Goal: Book appointment/travel/reservation

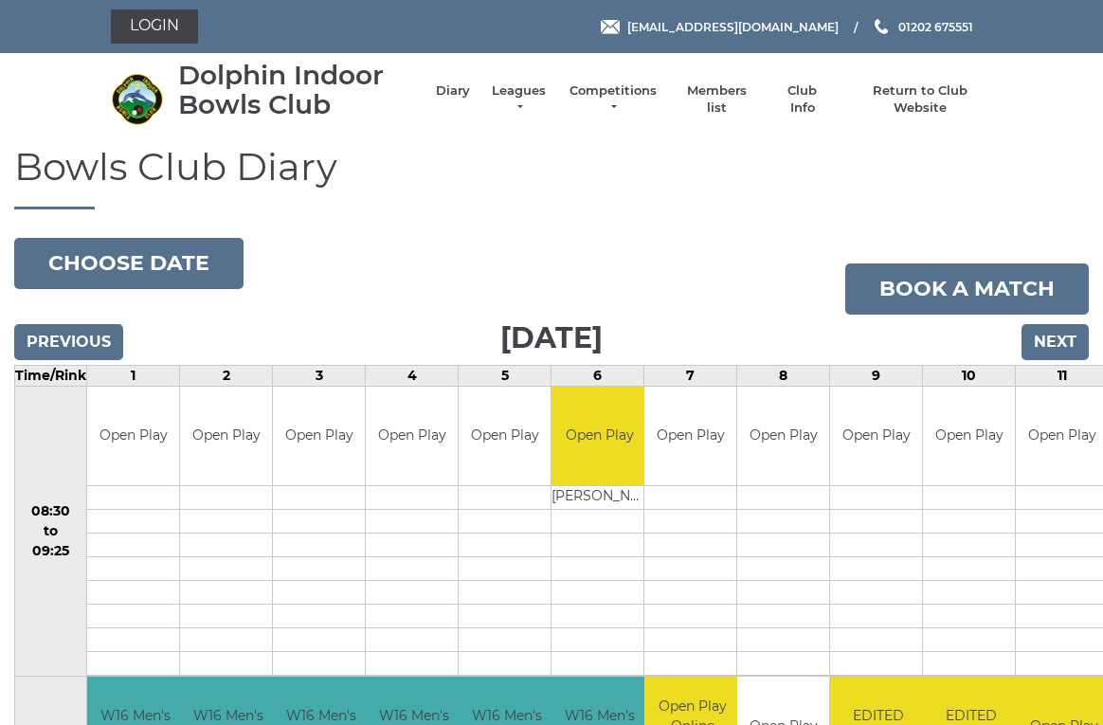
click at [1072, 337] on input "Next" at bounding box center [1055, 342] width 67 height 36
click at [1069, 337] on input "Next" at bounding box center [1055, 342] width 67 height 36
click at [1067, 338] on input "Next" at bounding box center [1055, 342] width 67 height 36
click at [1066, 341] on input "Next" at bounding box center [1055, 342] width 67 height 36
click at [1062, 343] on input "Next" at bounding box center [1055, 342] width 67 height 36
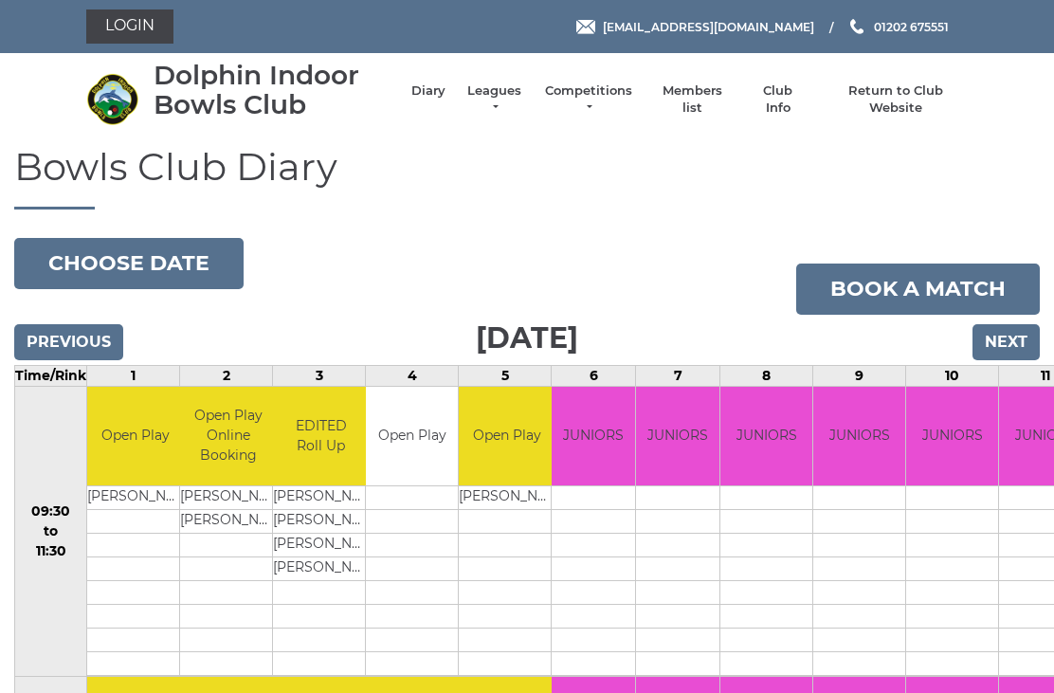
click at [1014, 331] on input "Next" at bounding box center [1005, 342] width 67 height 36
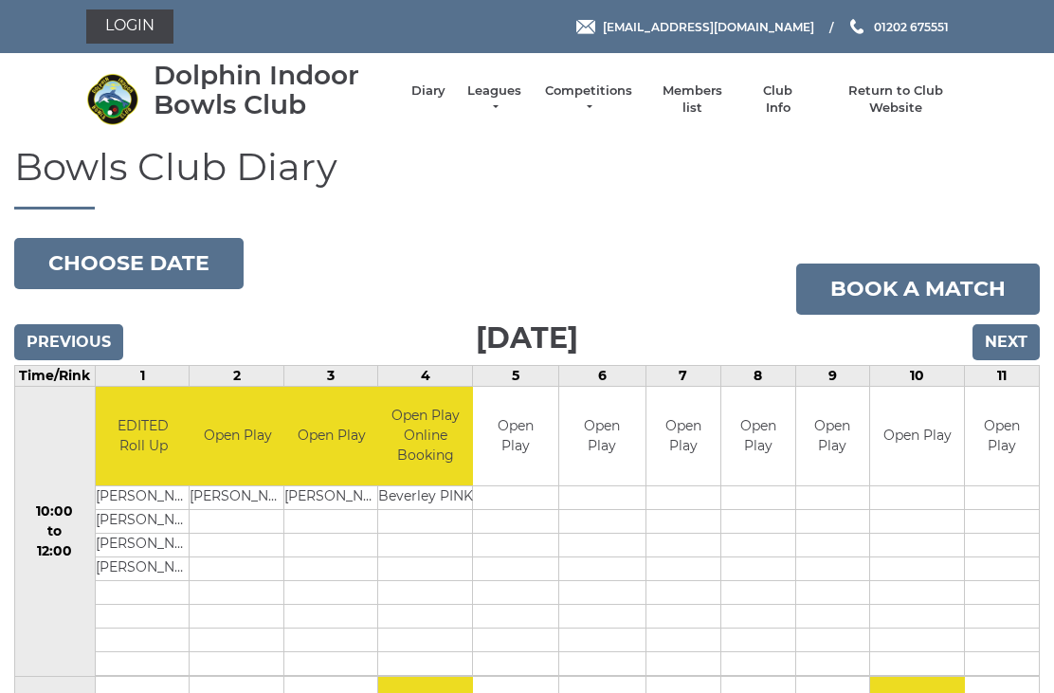
click at [1027, 348] on input "Next" at bounding box center [1005, 342] width 67 height 36
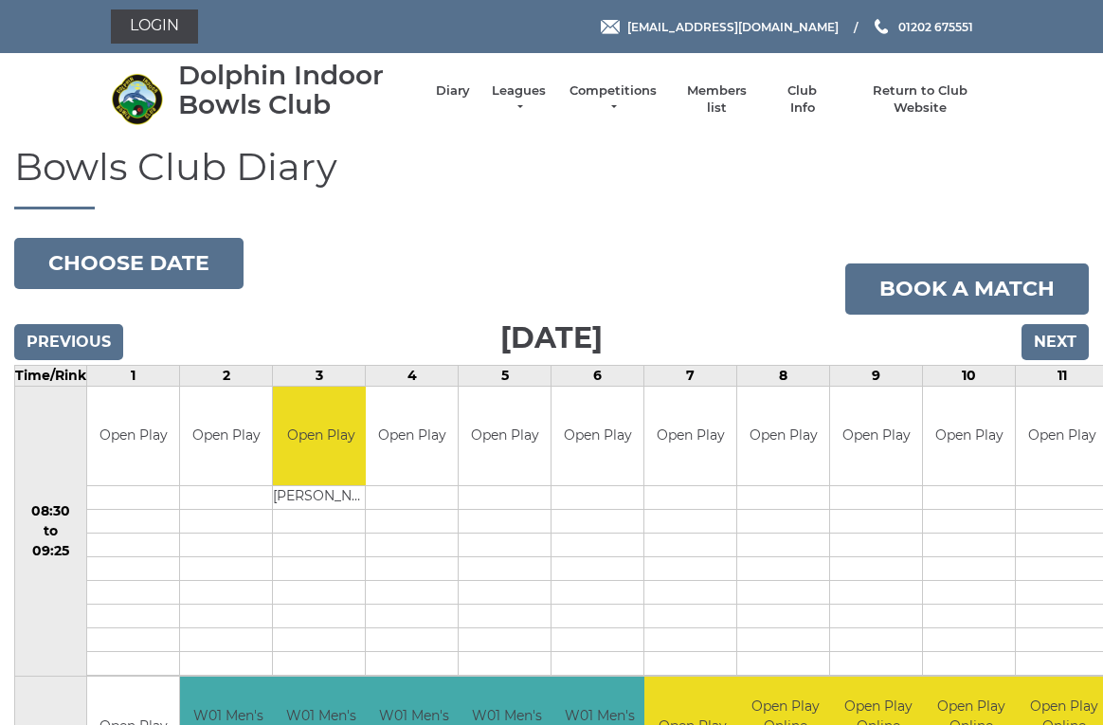
scroll to position [5, 0]
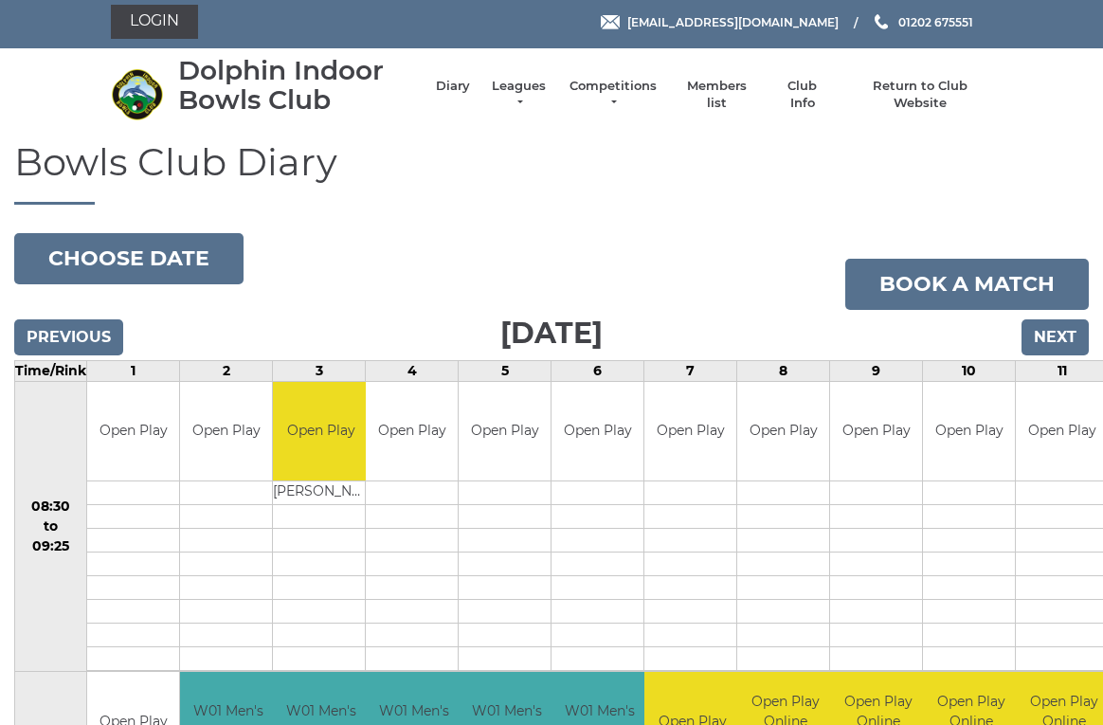
click at [1063, 339] on input "Next" at bounding box center [1055, 337] width 67 height 36
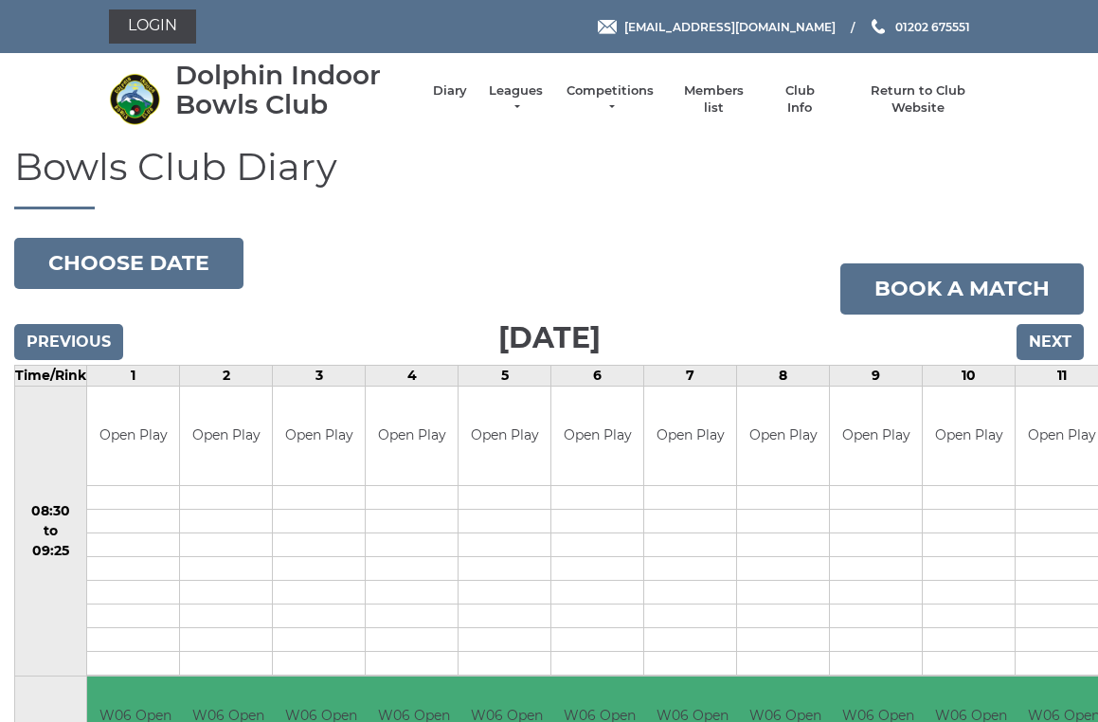
scroll to position [4, 0]
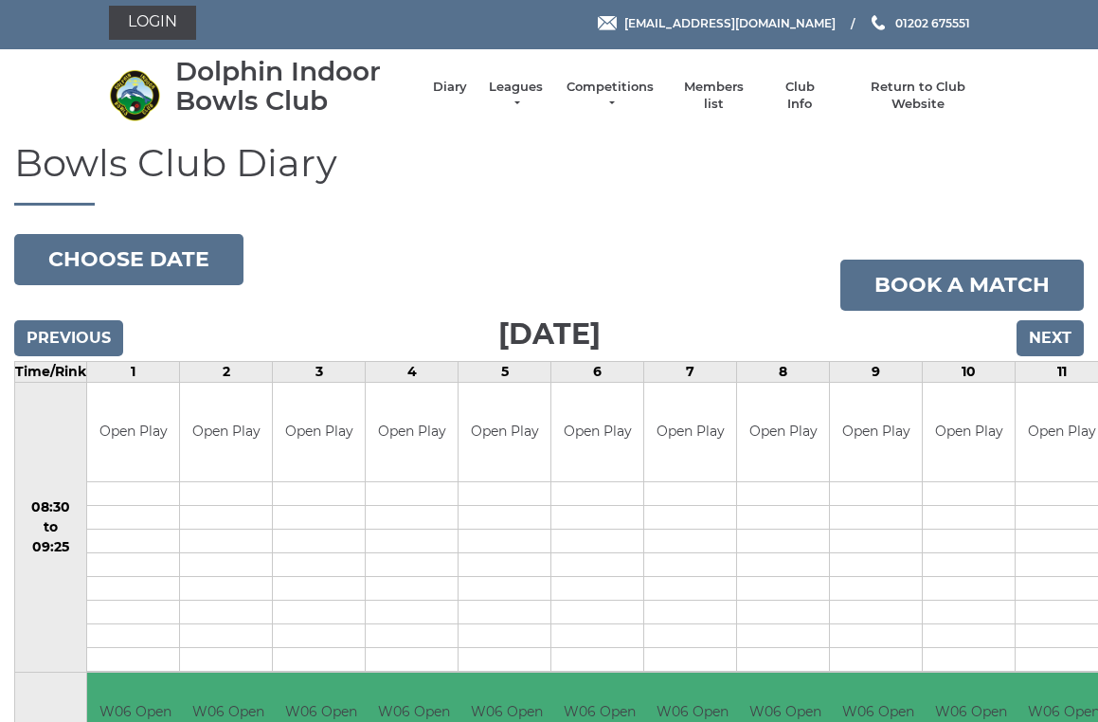
click at [1070, 343] on input "Next" at bounding box center [1050, 338] width 67 height 36
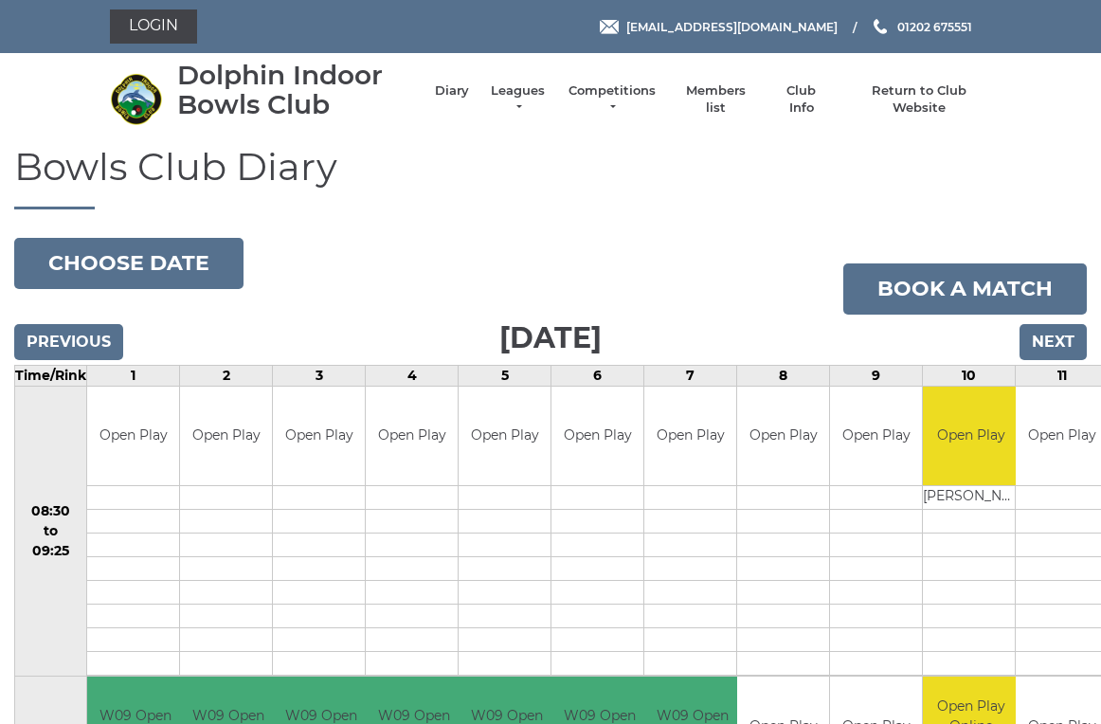
scroll to position [5, 0]
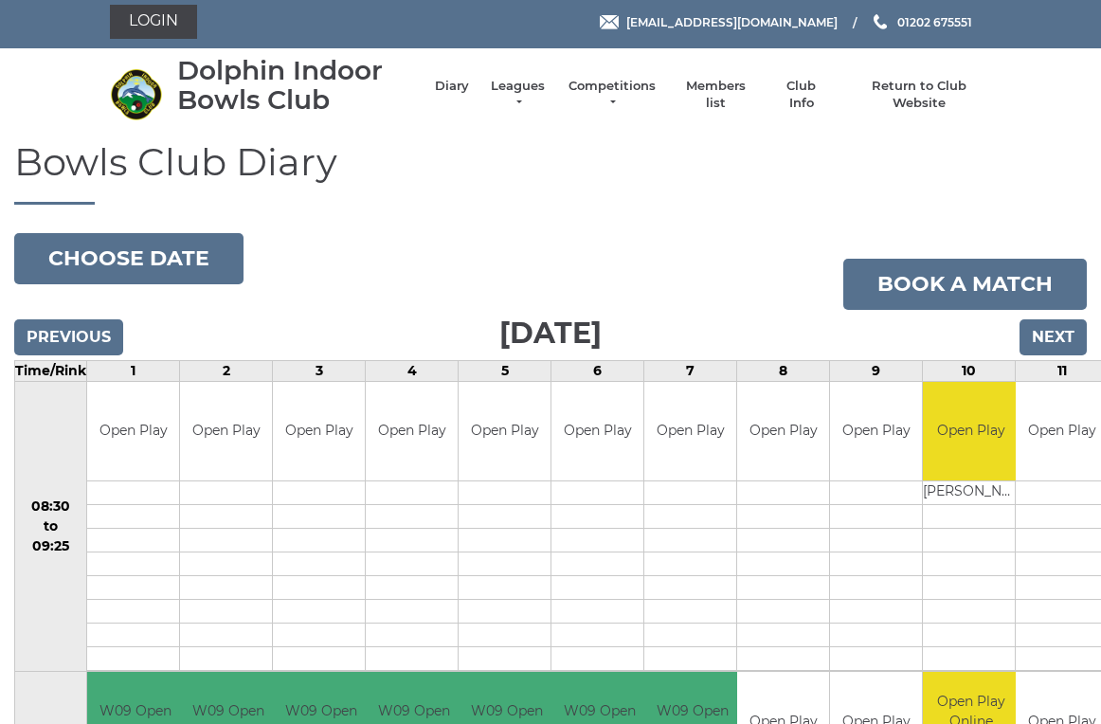
click at [1066, 335] on input "Next" at bounding box center [1053, 337] width 67 height 36
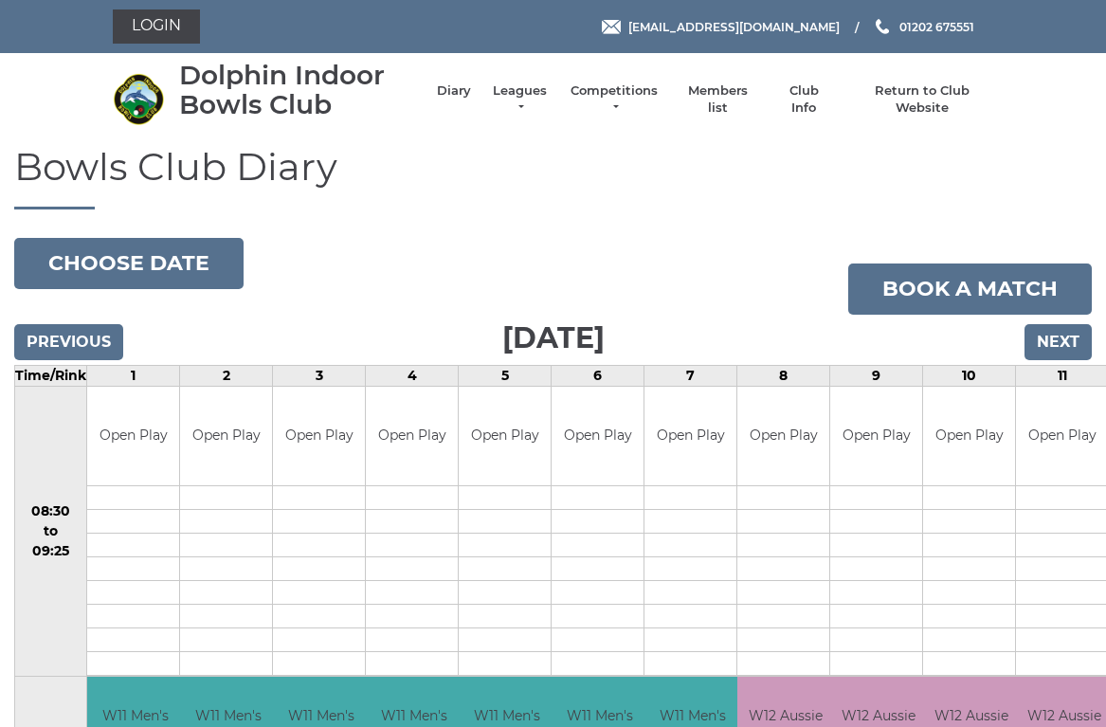
scroll to position [5, 0]
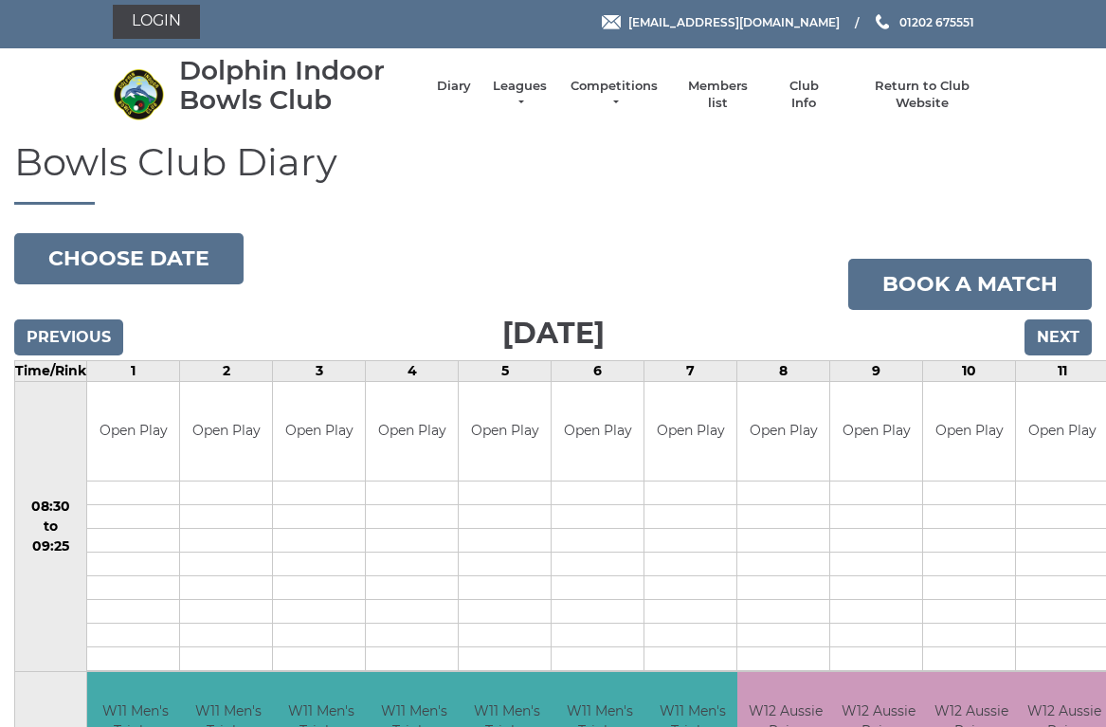
click at [1078, 333] on input "Next" at bounding box center [1057, 337] width 67 height 36
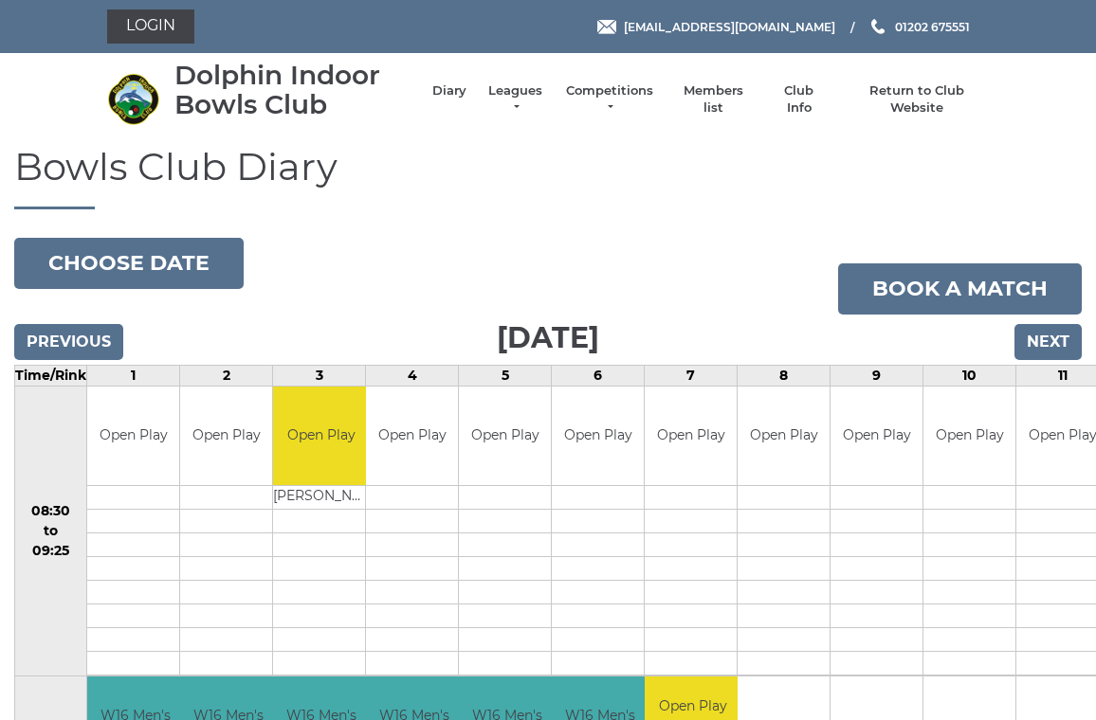
scroll to position [4, 0]
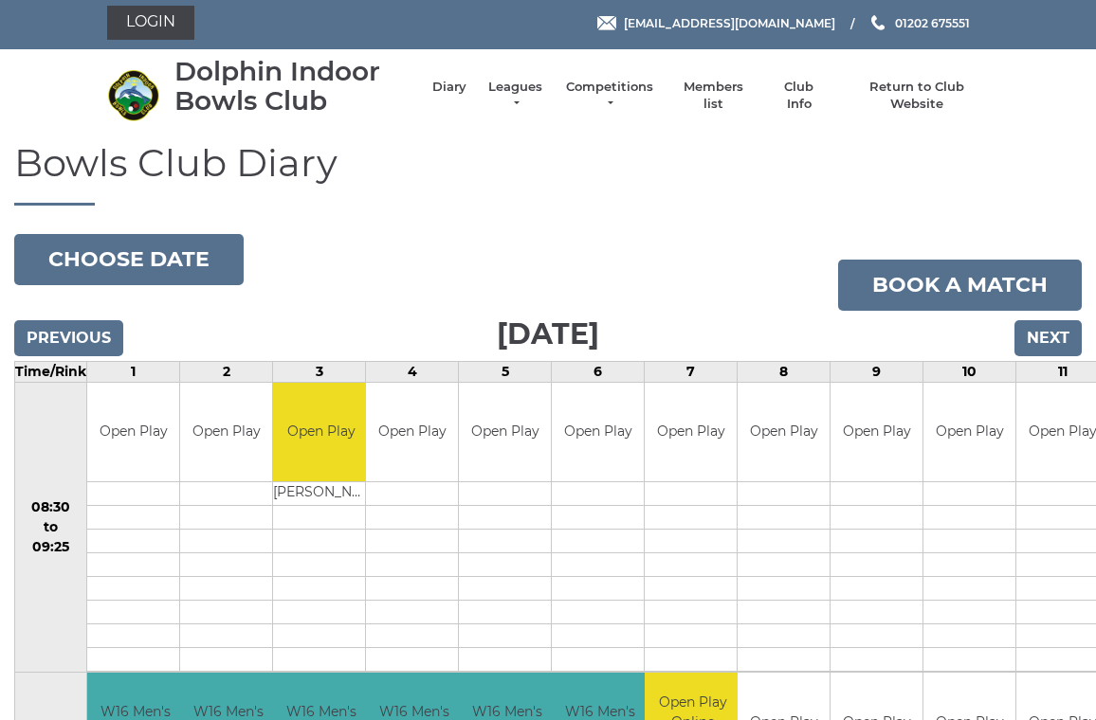
click at [1063, 334] on input "Next" at bounding box center [1047, 338] width 67 height 36
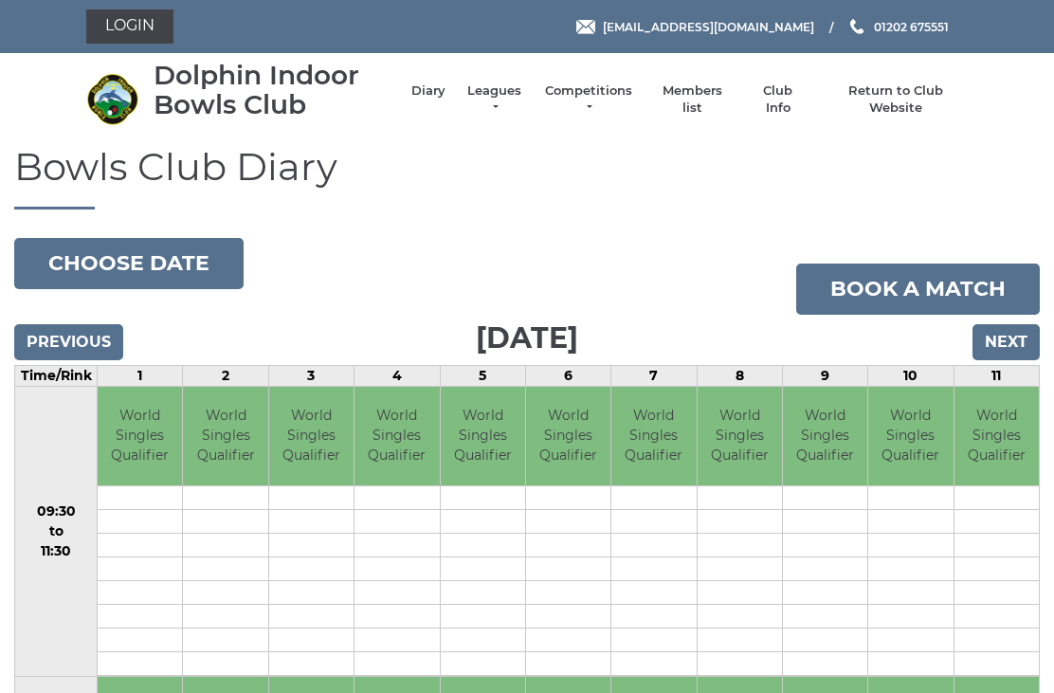
click at [1024, 343] on input "Next" at bounding box center [1005, 342] width 67 height 36
click at [45, 334] on input "Previous" at bounding box center [68, 342] width 109 height 36
click at [69, 254] on button "Choose date" at bounding box center [128, 263] width 229 height 51
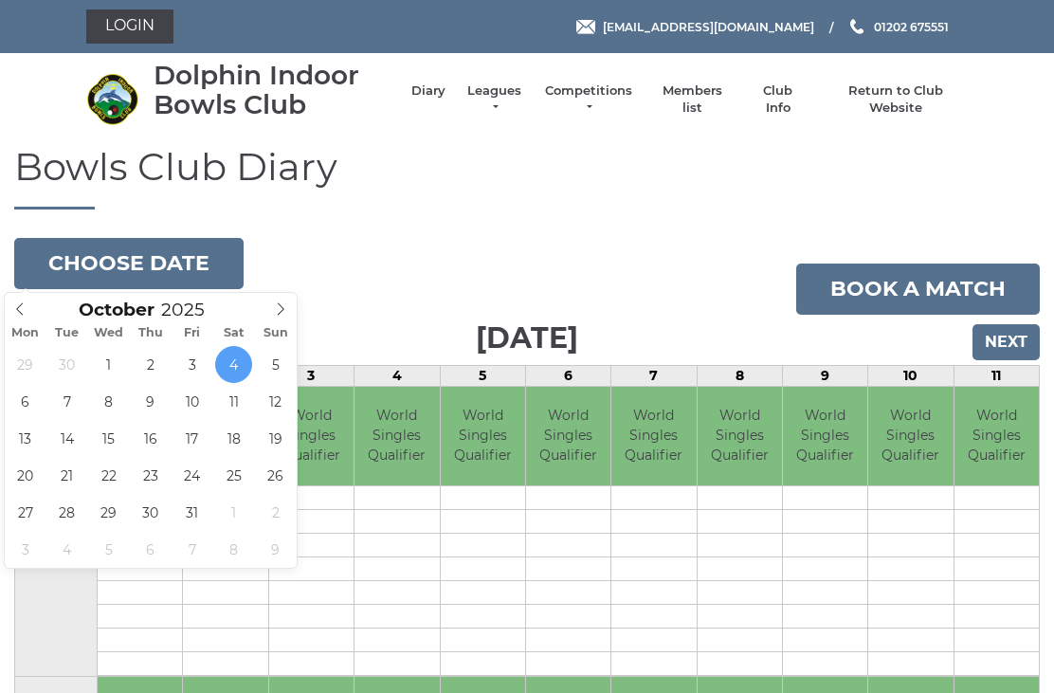
type input "2025-10-11"
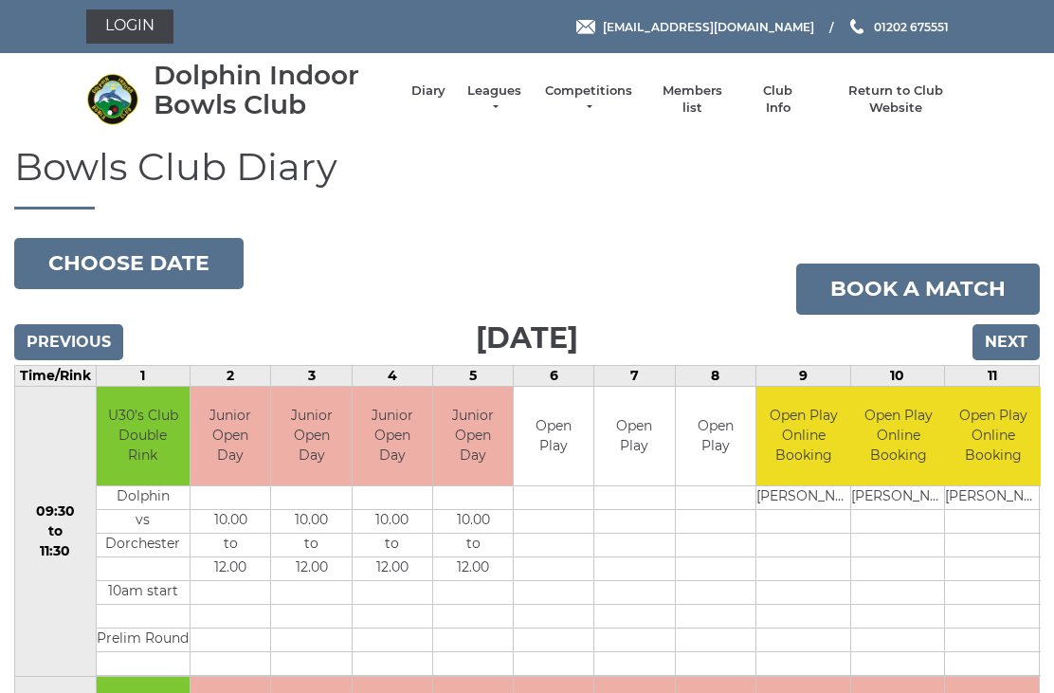
click at [75, 265] on button "Choose date" at bounding box center [128, 263] width 229 height 51
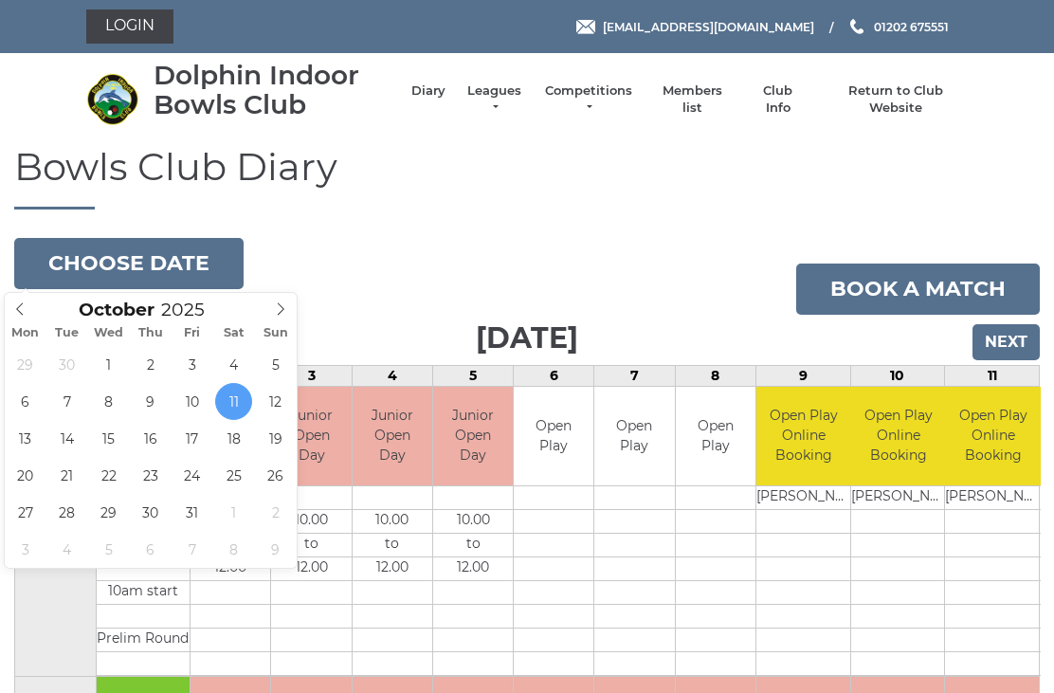
type input "2025-10-04"
